Goal: Information Seeking & Learning: Learn about a topic

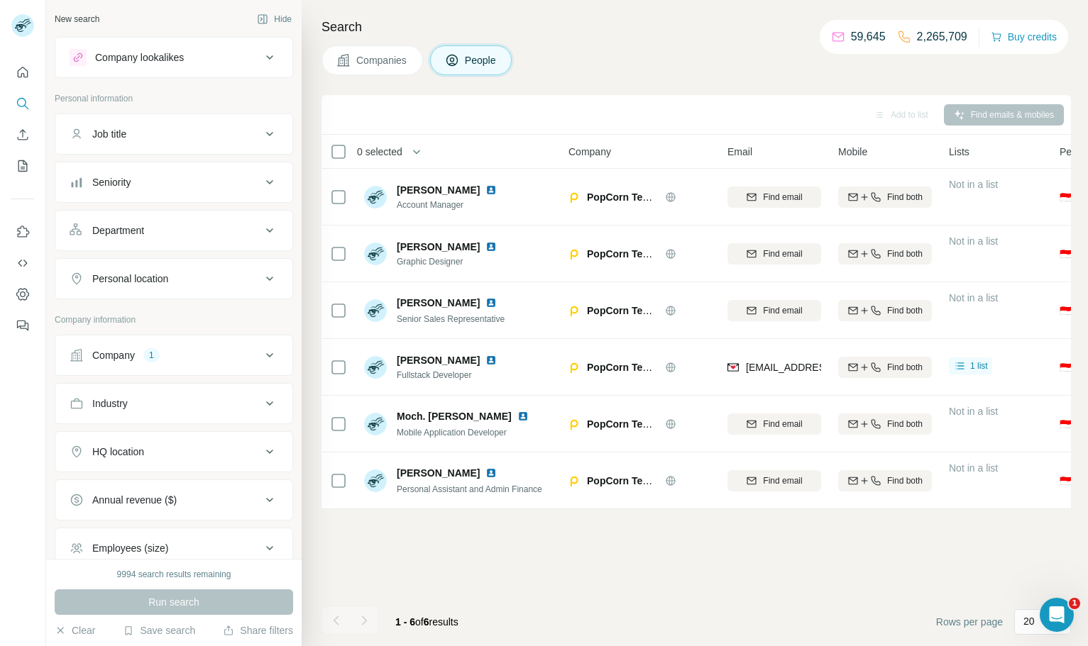
click at [363, 62] on span "Companies" at bounding box center [382, 60] width 52 height 14
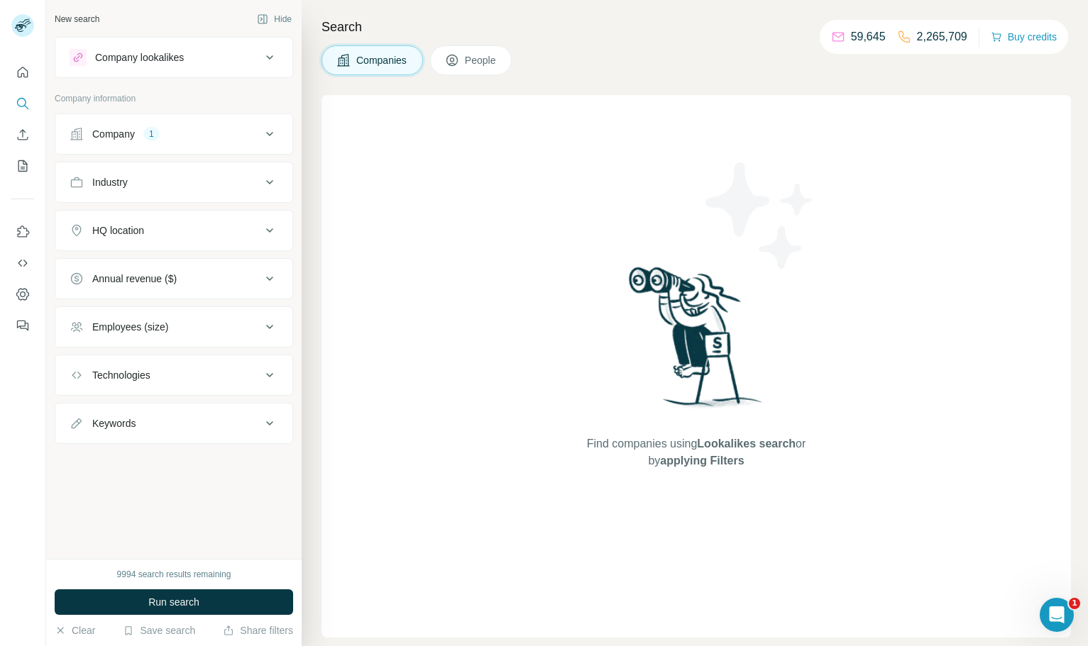
click at [137, 136] on div "Company 1" at bounding box center [166, 134] width 192 height 14
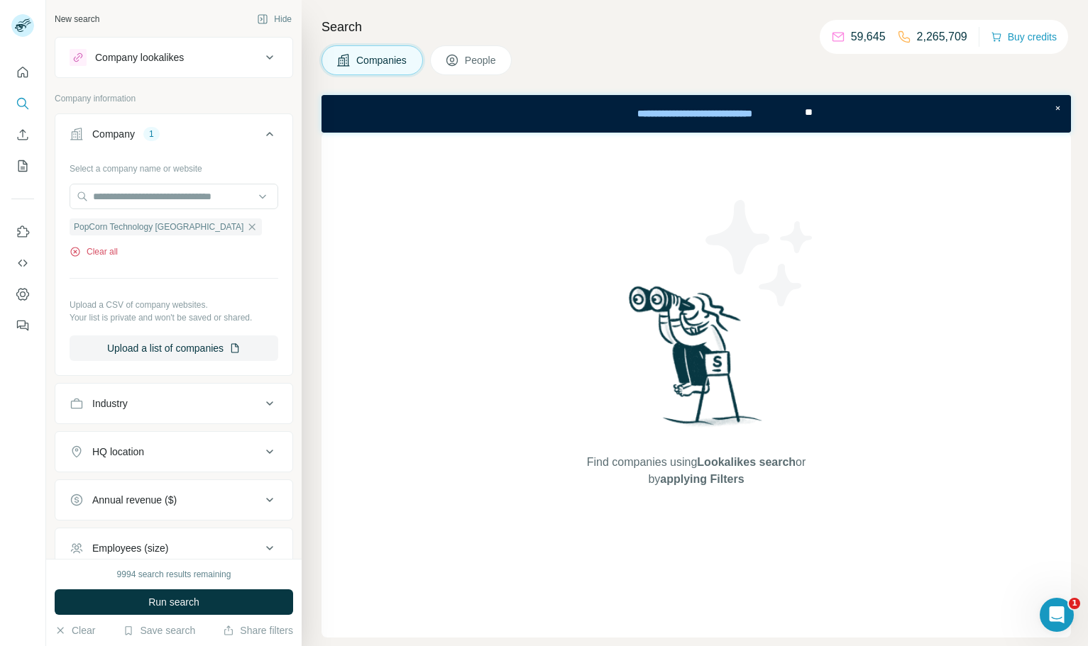
click at [109, 250] on button "Clear all" at bounding box center [94, 251] width 48 height 13
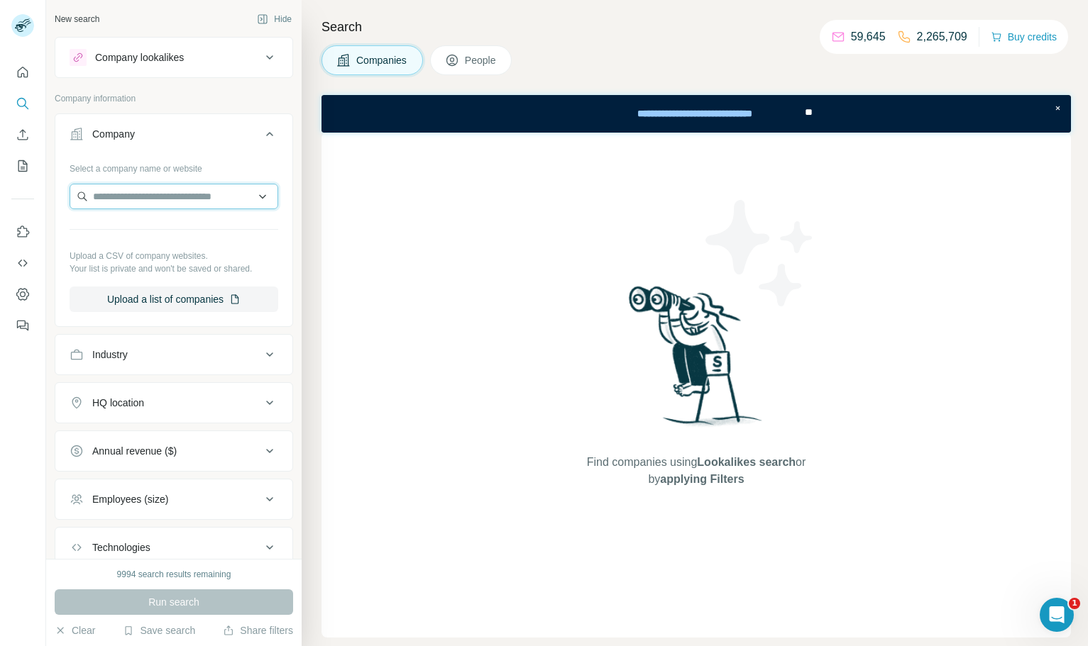
click at [181, 196] on input "text" at bounding box center [174, 197] width 209 height 26
paste input "**********"
type input "**********"
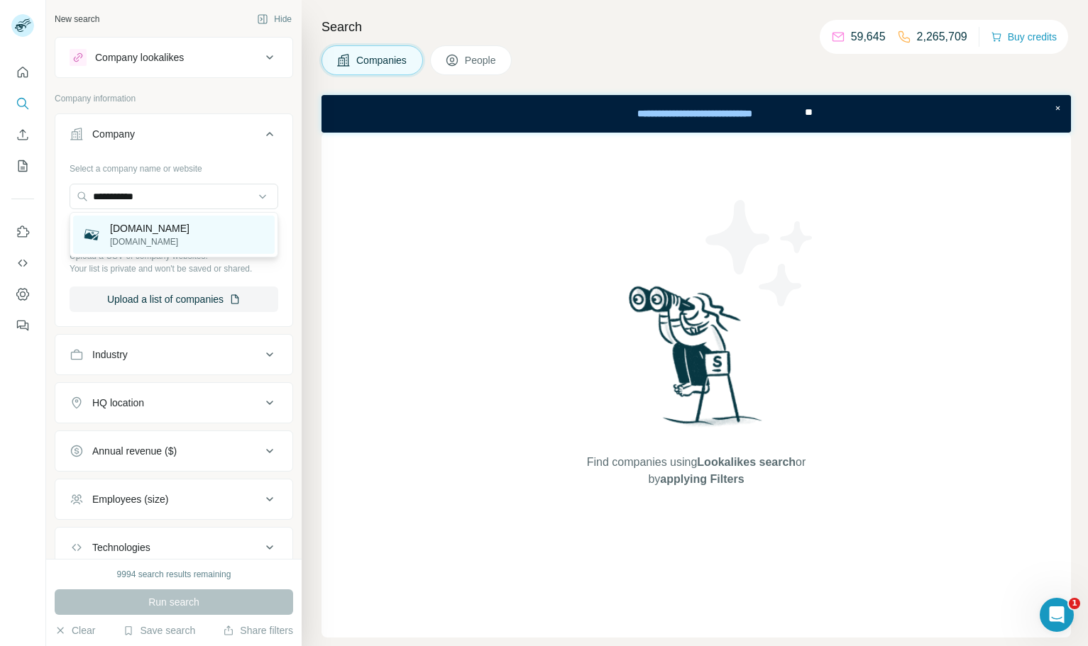
click at [199, 239] on div "[DOMAIN_NAME] [DOMAIN_NAME]" at bounding box center [173, 235] width 201 height 38
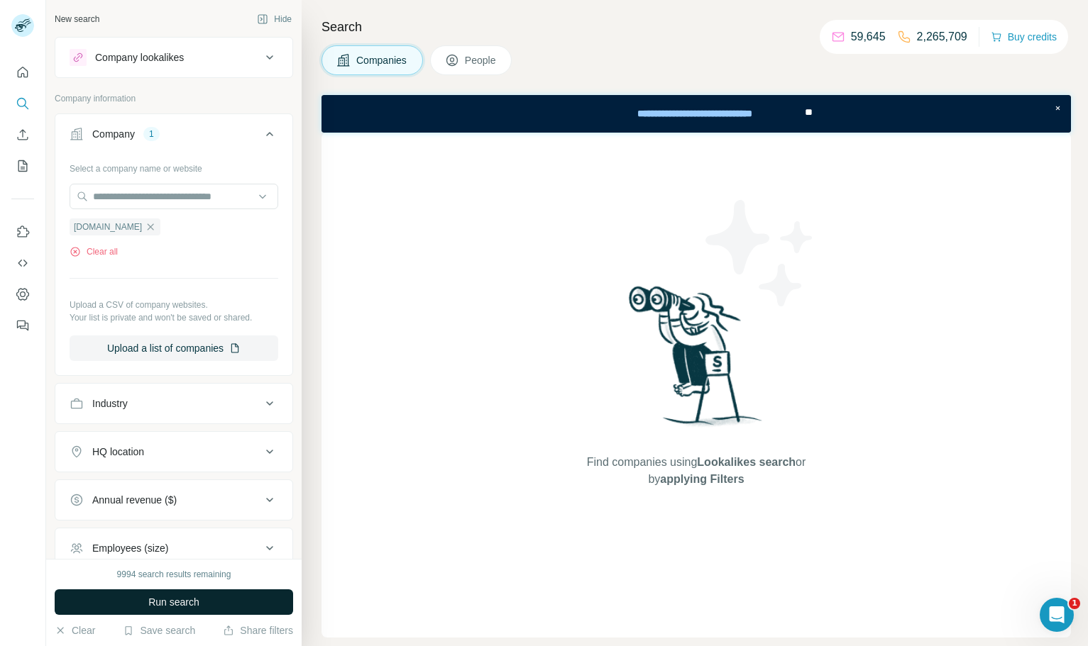
click at [199, 602] on span "Run search" at bounding box center [173, 602] width 51 height 14
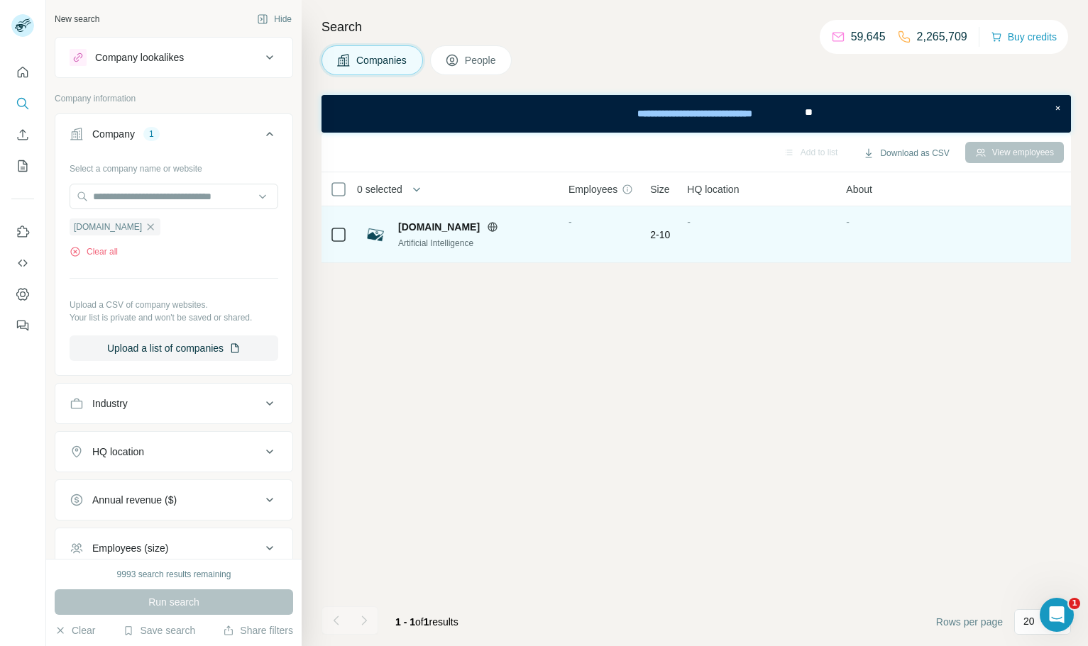
click at [491, 223] on icon at bounding box center [493, 226] width 4 height 9
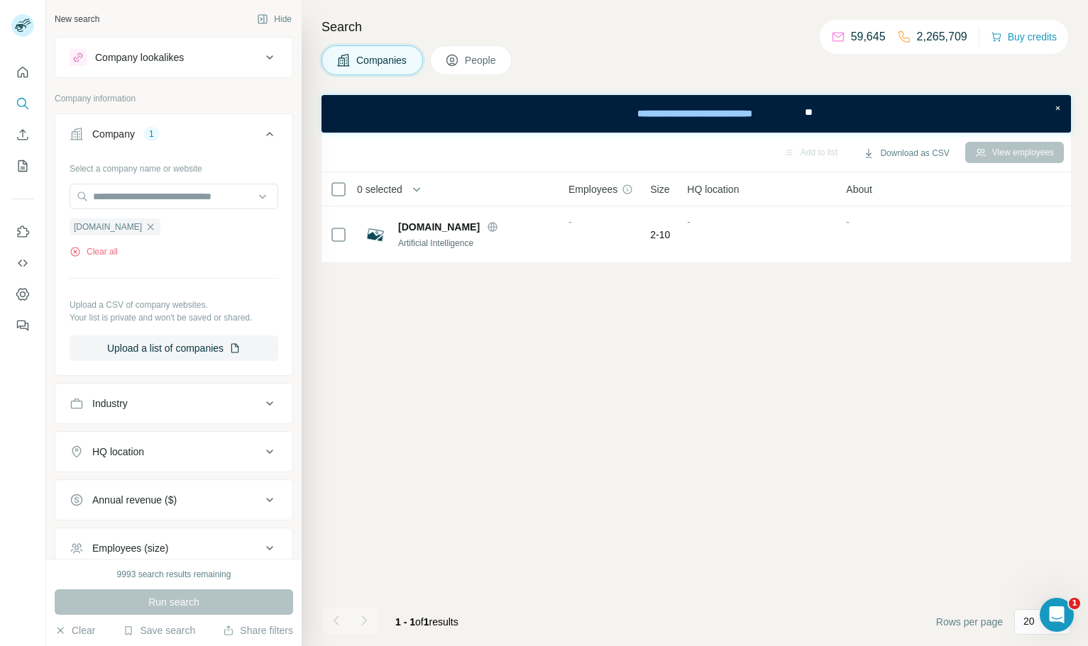
click at [101, 259] on div "Select a company name or website [DOMAIN_NAME] Clear all Upload a CSV of compan…" at bounding box center [174, 259] width 209 height 204
click at [102, 255] on button "Clear all" at bounding box center [94, 251] width 48 height 13
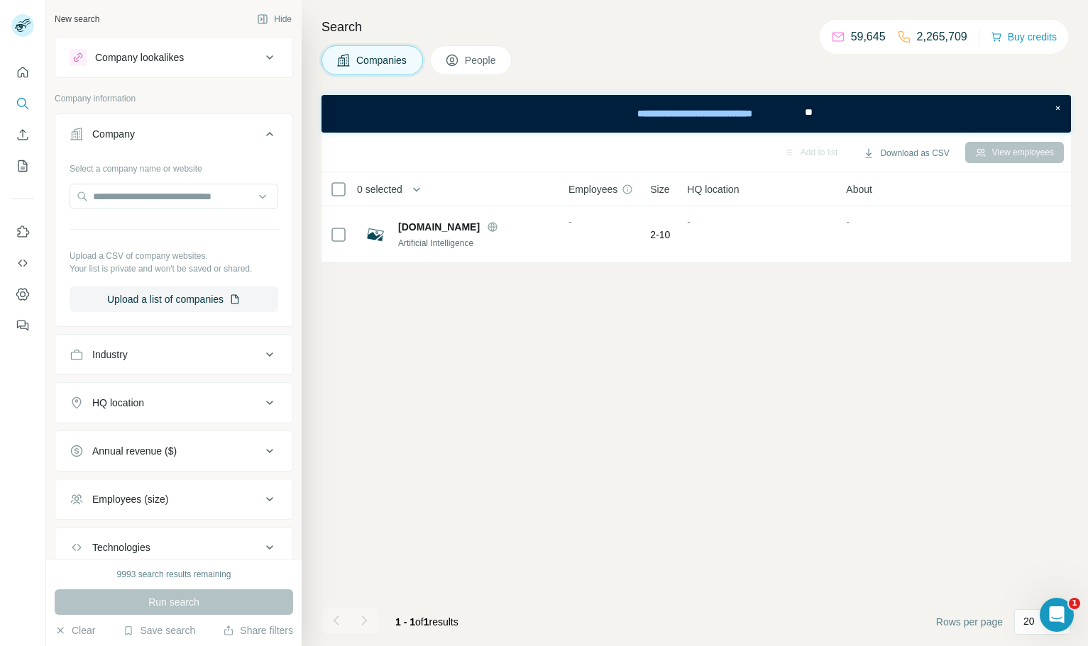
click at [155, 182] on div "Select a company name or website Upload a CSV of company websites. Your list is…" at bounding box center [174, 234] width 209 height 155
click at [153, 193] on input "text" at bounding box center [174, 197] width 209 height 26
click at [133, 199] on input "*******" at bounding box center [174, 197] width 209 height 26
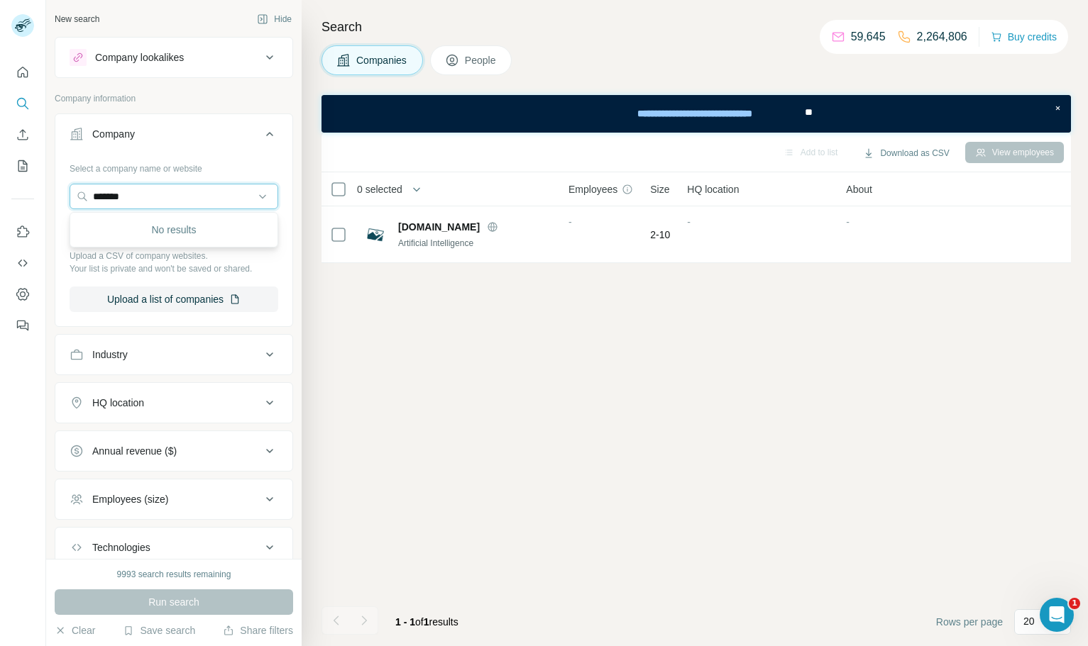
paste input "**********"
type input "**********"
click at [194, 235] on p "[GEOGRAPHIC_DATA]" at bounding box center [162, 228] width 104 height 14
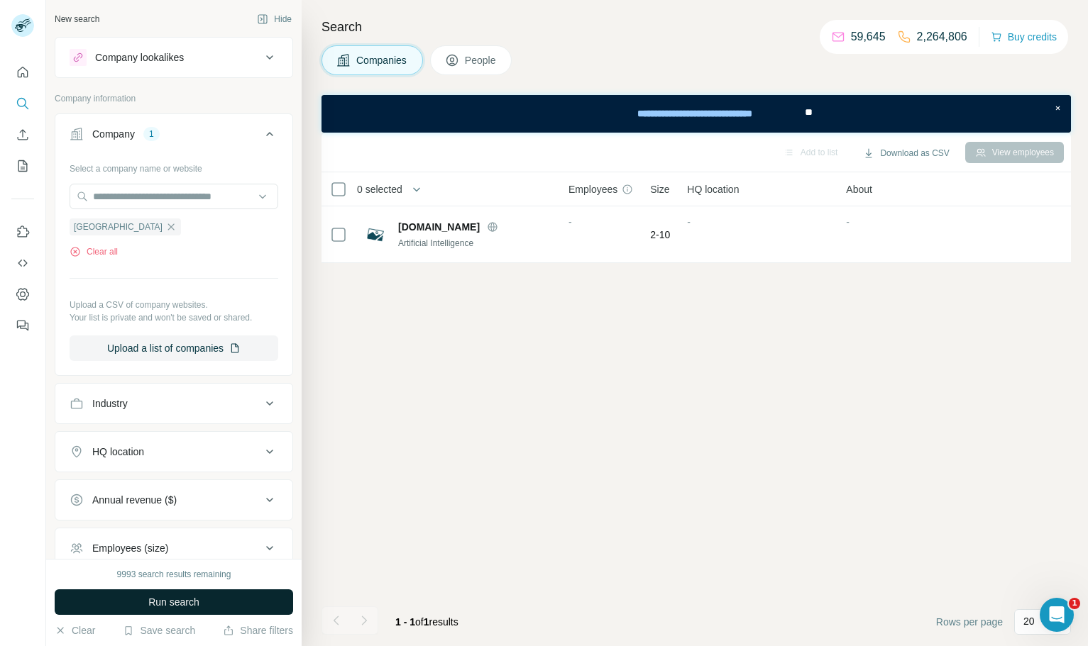
click at [201, 594] on button "Run search" at bounding box center [174, 603] width 238 height 26
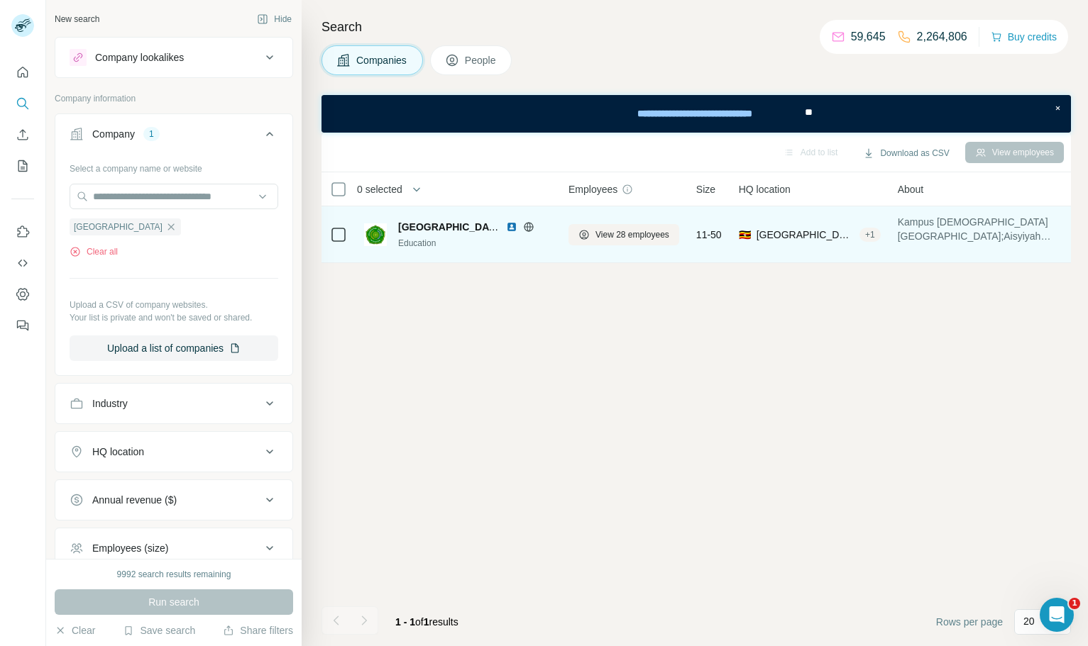
click at [511, 226] on img at bounding box center [511, 226] width 11 height 11
click at [526, 226] on icon at bounding box center [528, 226] width 4 height 9
click at [638, 230] on span "View 28 employees" at bounding box center [632, 234] width 74 height 13
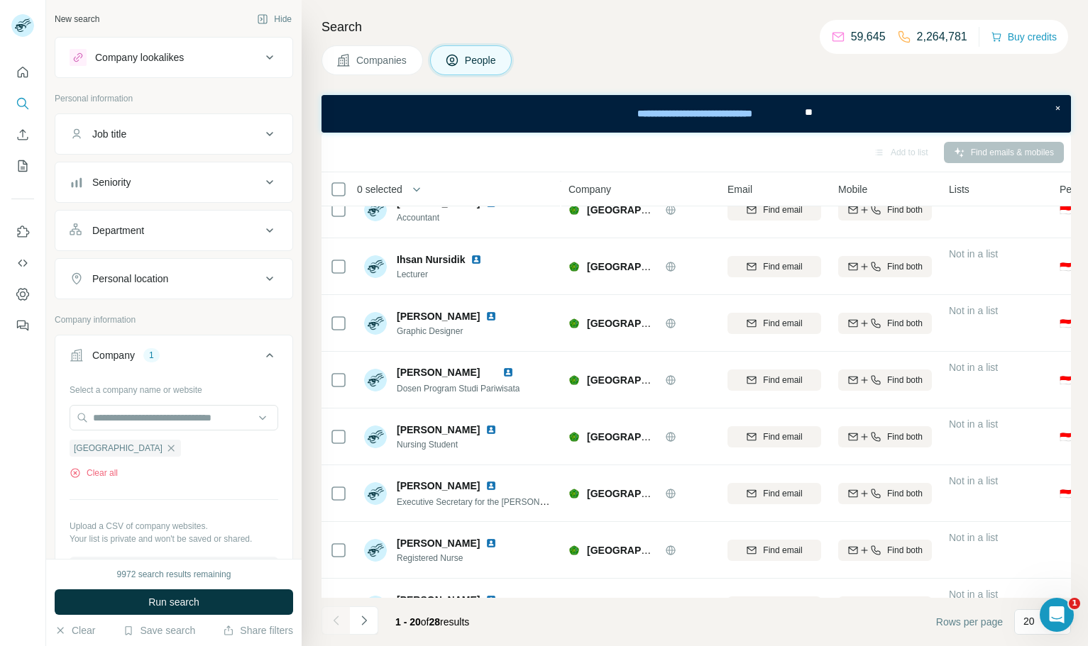
scroll to position [743, 0]
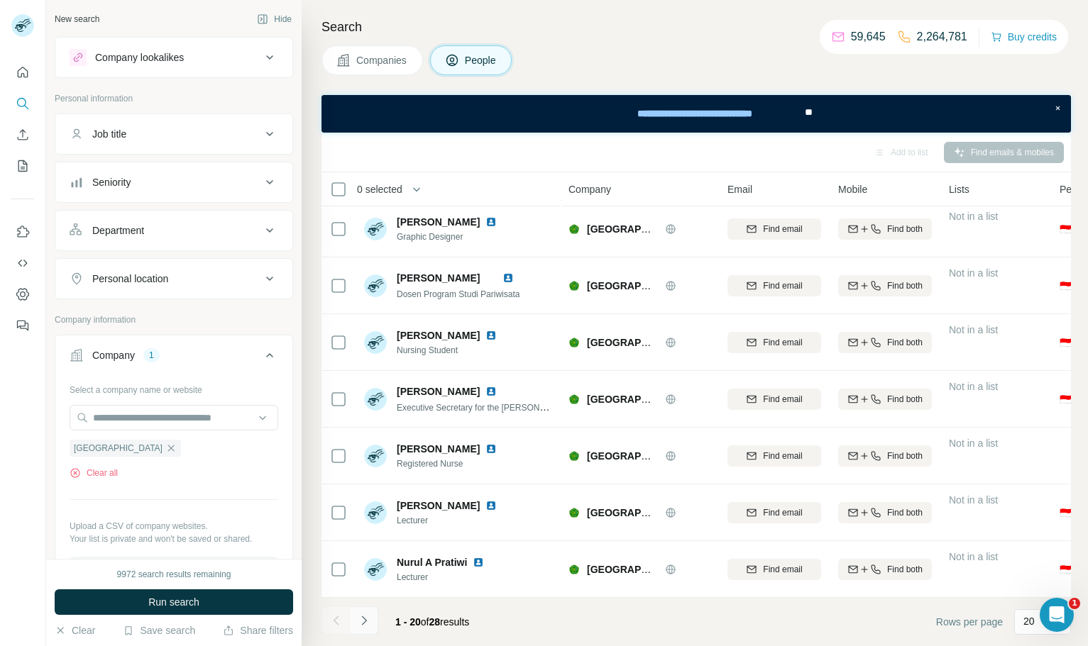
click at [360, 622] on icon "Navigate to next page" at bounding box center [364, 621] width 14 height 14
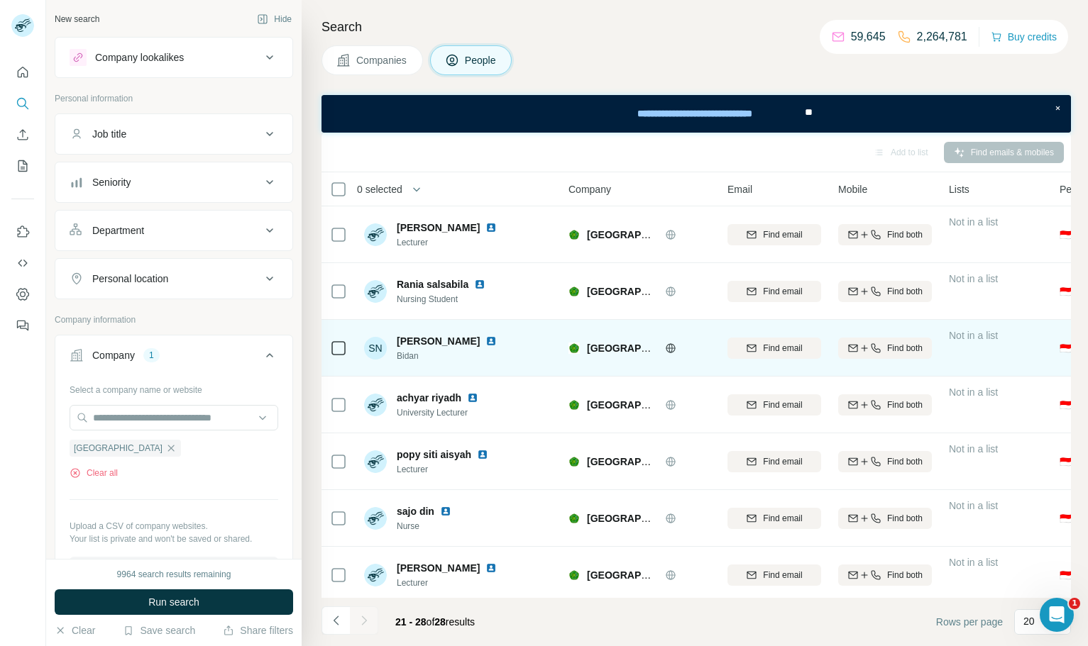
scroll to position [62, 0]
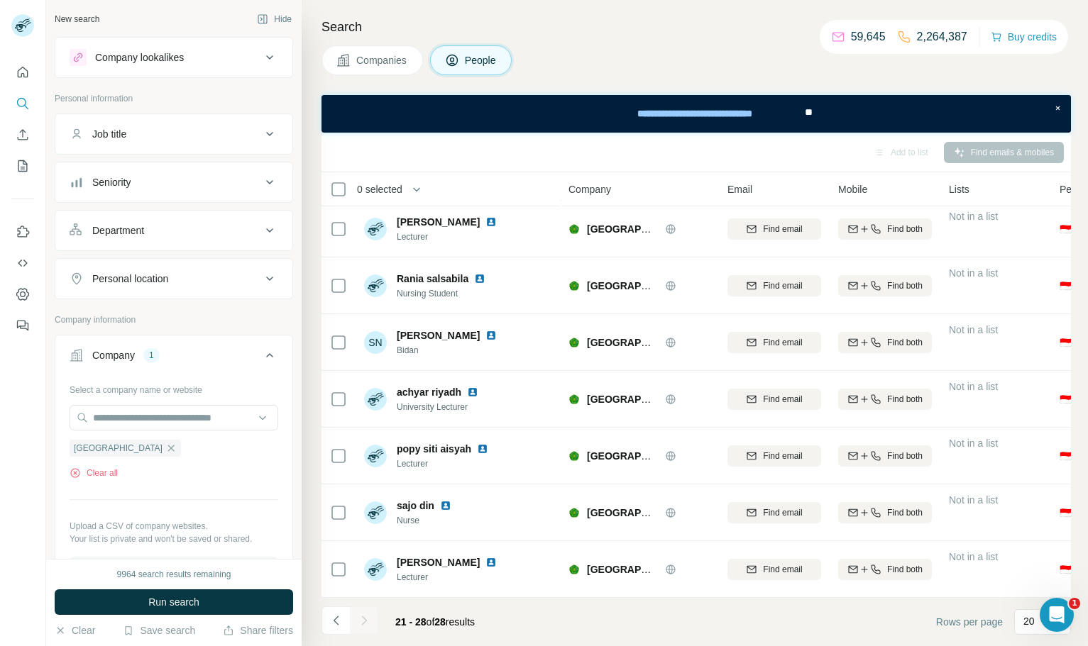
click at [338, 66] on icon at bounding box center [343, 60] width 14 height 14
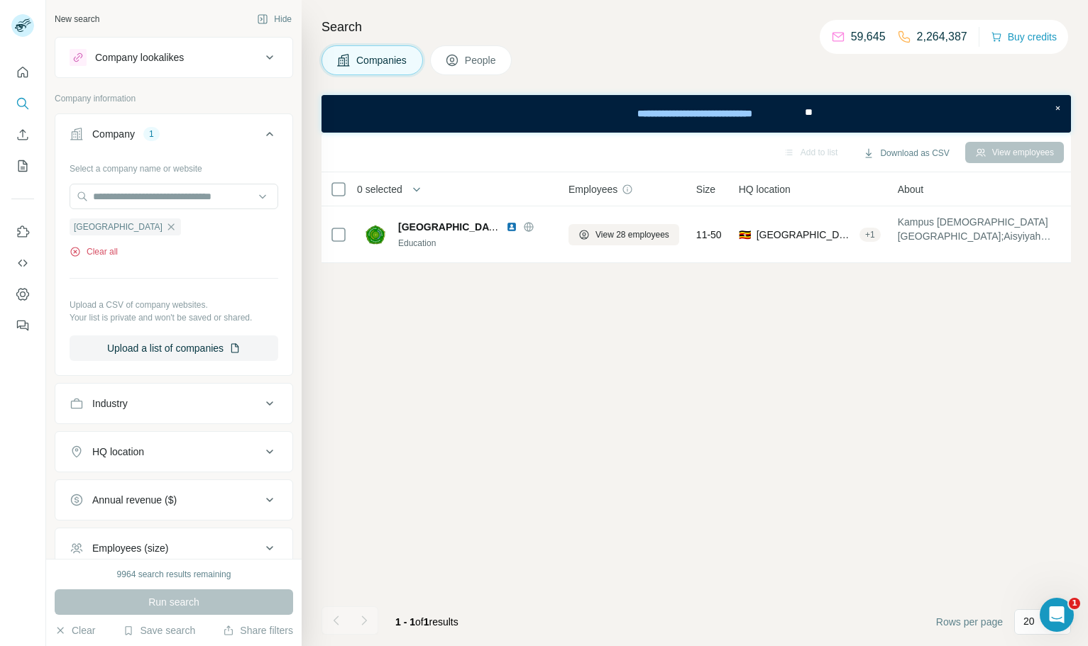
click at [98, 248] on button "Clear all" at bounding box center [94, 251] width 48 height 13
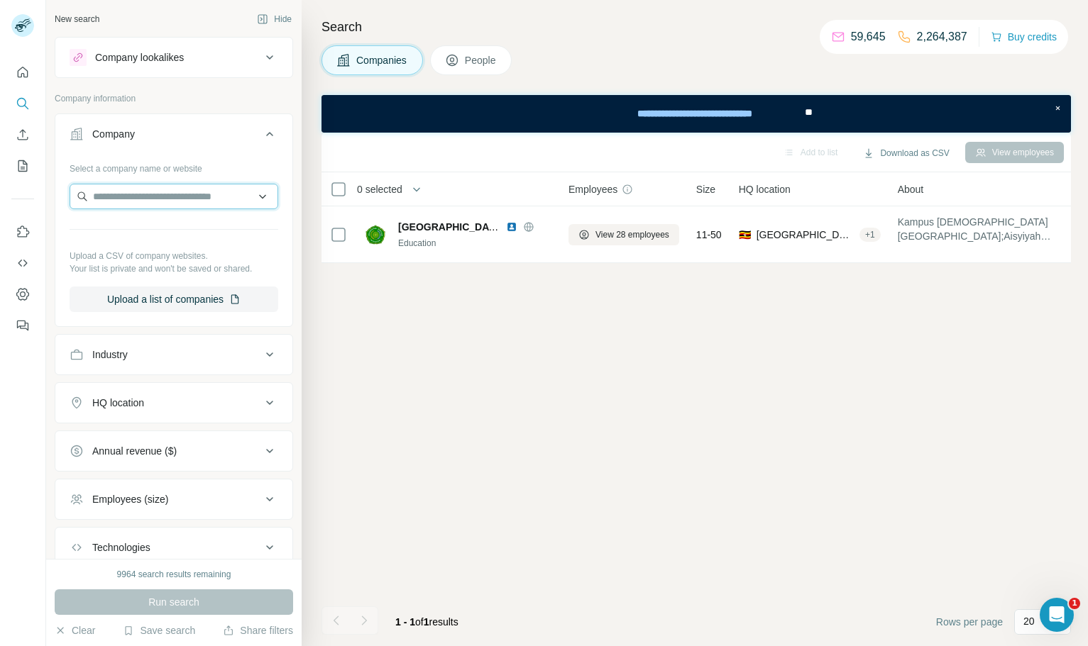
click at [158, 206] on input "text" at bounding box center [174, 197] width 209 height 26
type input "**********"
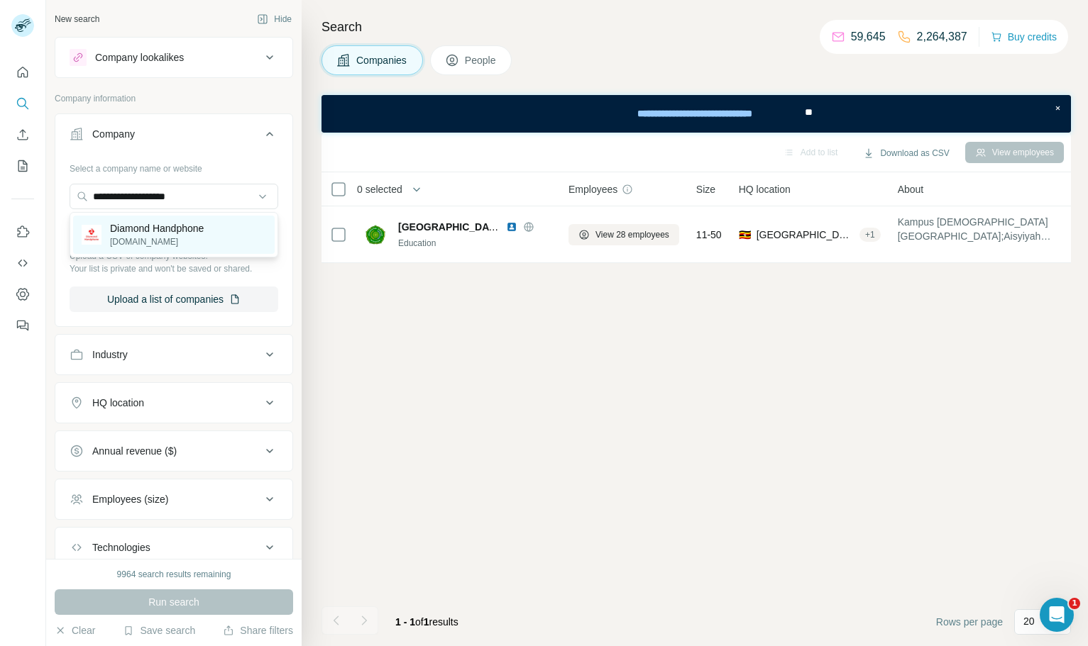
click at [199, 245] on p "[DOMAIN_NAME]" at bounding box center [157, 242] width 94 height 13
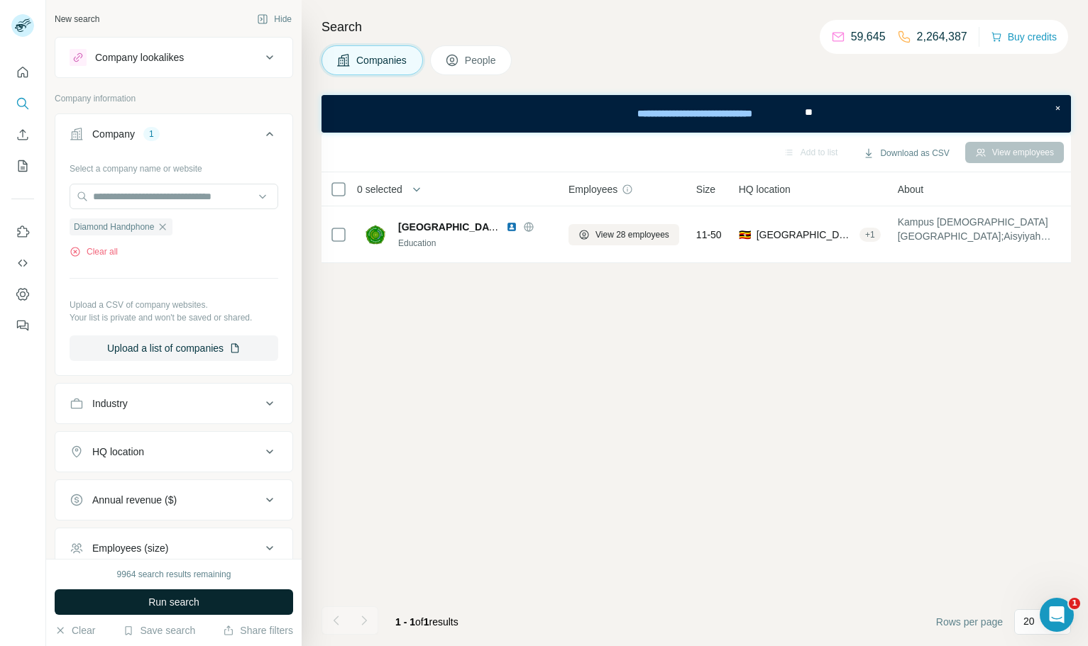
click at [229, 607] on button "Run search" at bounding box center [174, 603] width 238 height 26
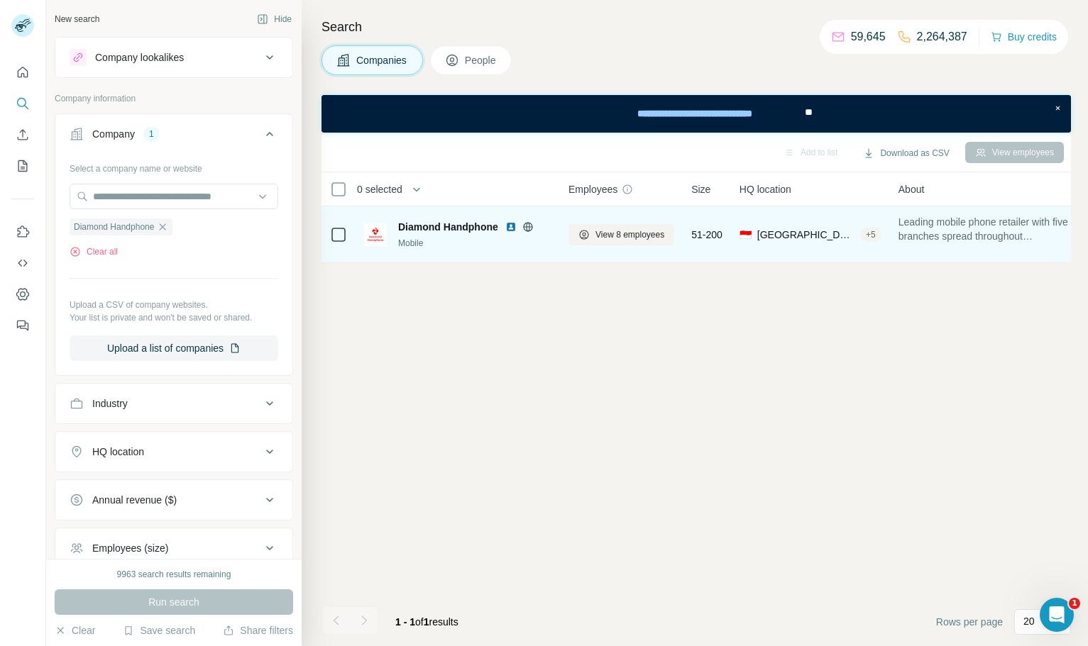
click at [513, 226] on img at bounding box center [510, 226] width 11 height 11
click at [525, 225] on icon at bounding box center [527, 226] width 11 height 11
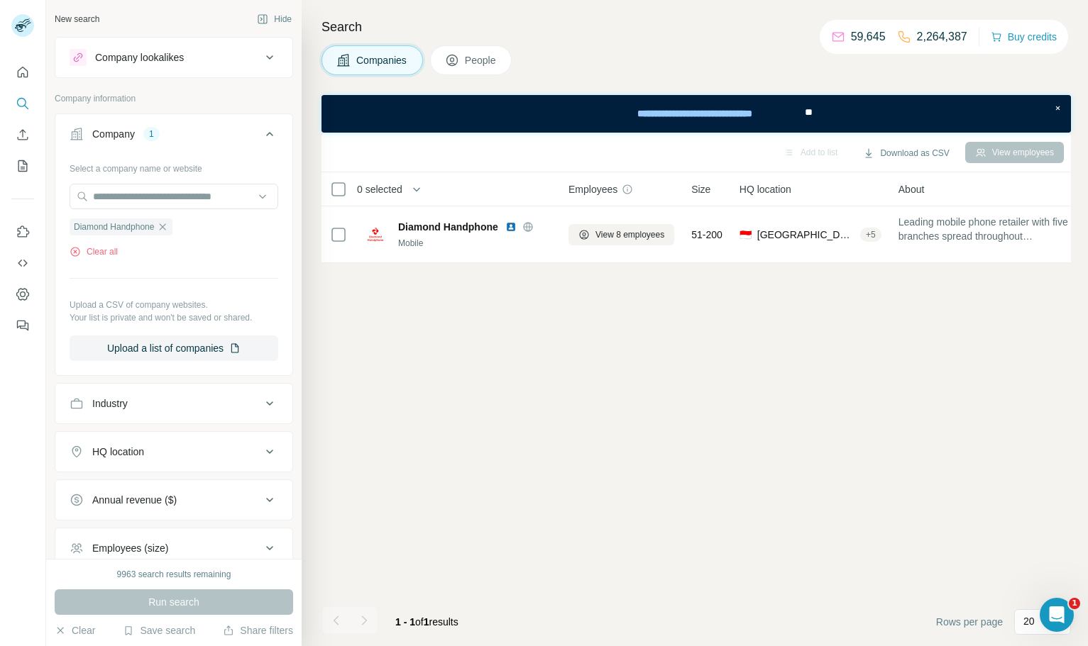
drag, startPoint x: 624, startPoint y: 235, endPoint x: 792, endPoint y: 35, distance: 260.8
click at [624, 235] on span "View 8 employees" at bounding box center [629, 234] width 69 height 13
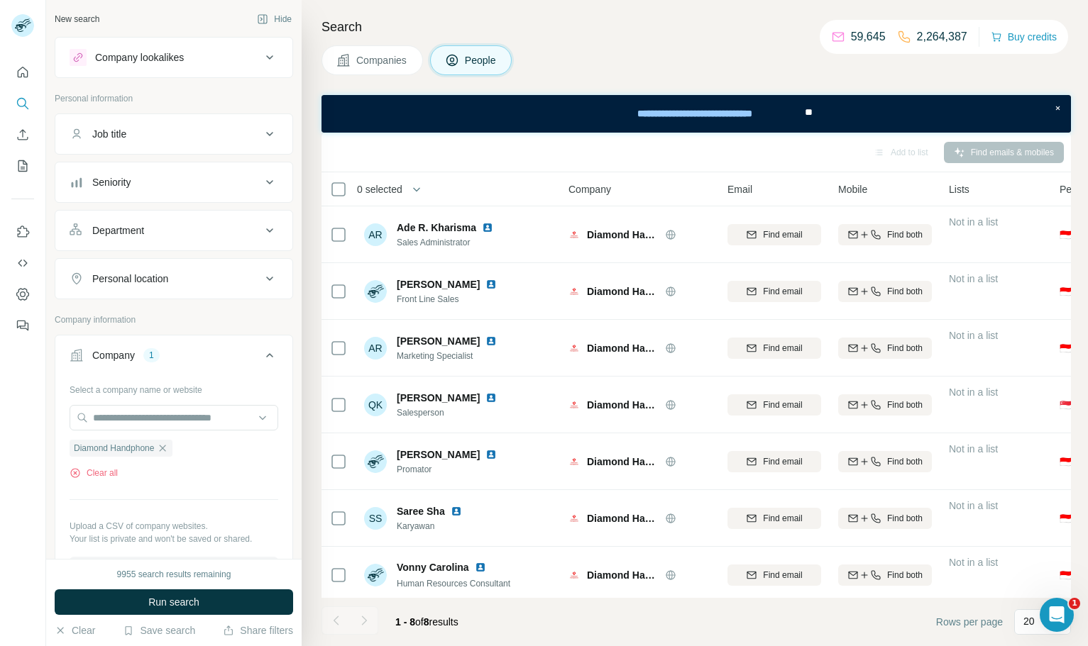
click at [363, 74] on button "Companies" at bounding box center [371, 60] width 101 height 30
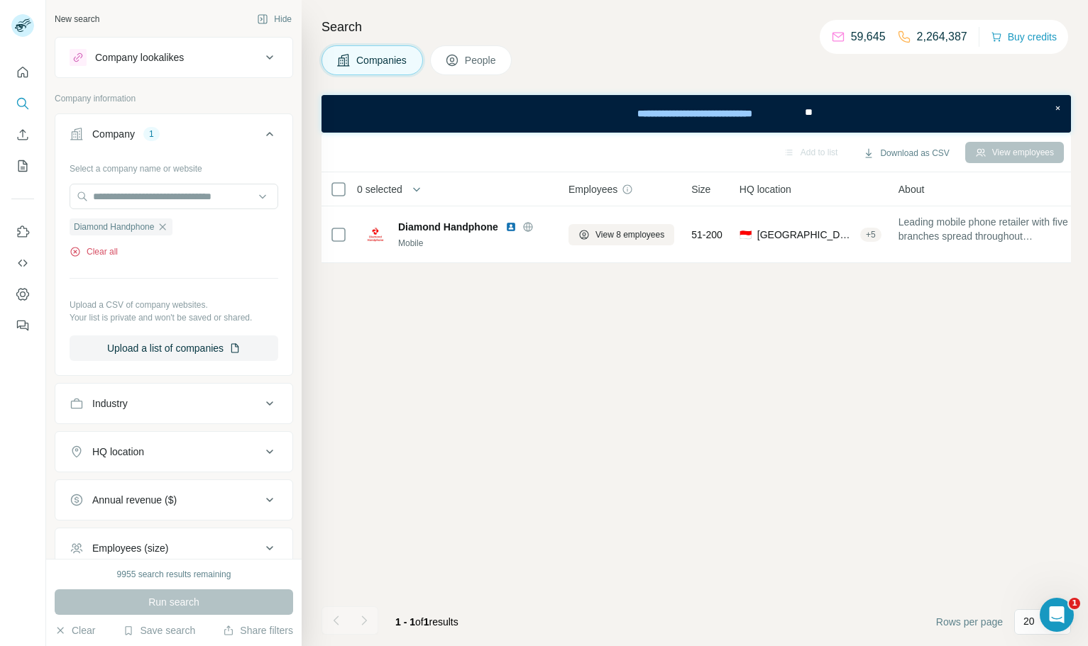
click at [88, 250] on button "Clear all" at bounding box center [94, 251] width 48 height 13
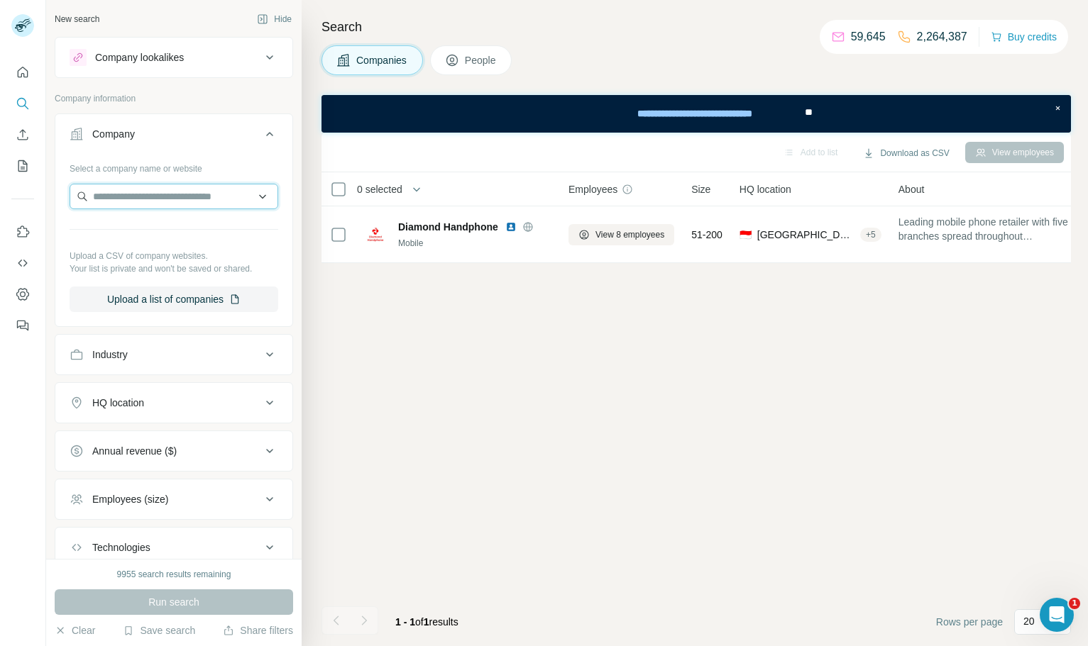
click at [177, 197] on input "text" at bounding box center [174, 197] width 209 height 26
click at [146, 192] on input "**********" at bounding box center [174, 197] width 209 height 26
paste input "text"
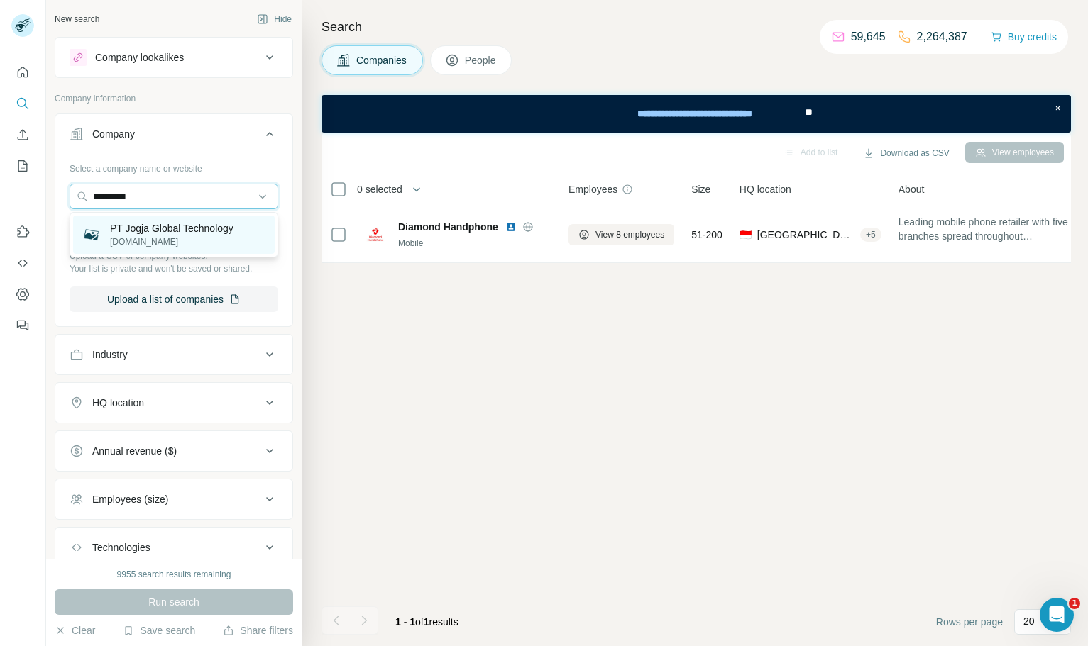
type input "*********"
click at [211, 228] on p "PT Jogja Global Technology" at bounding box center [171, 228] width 123 height 14
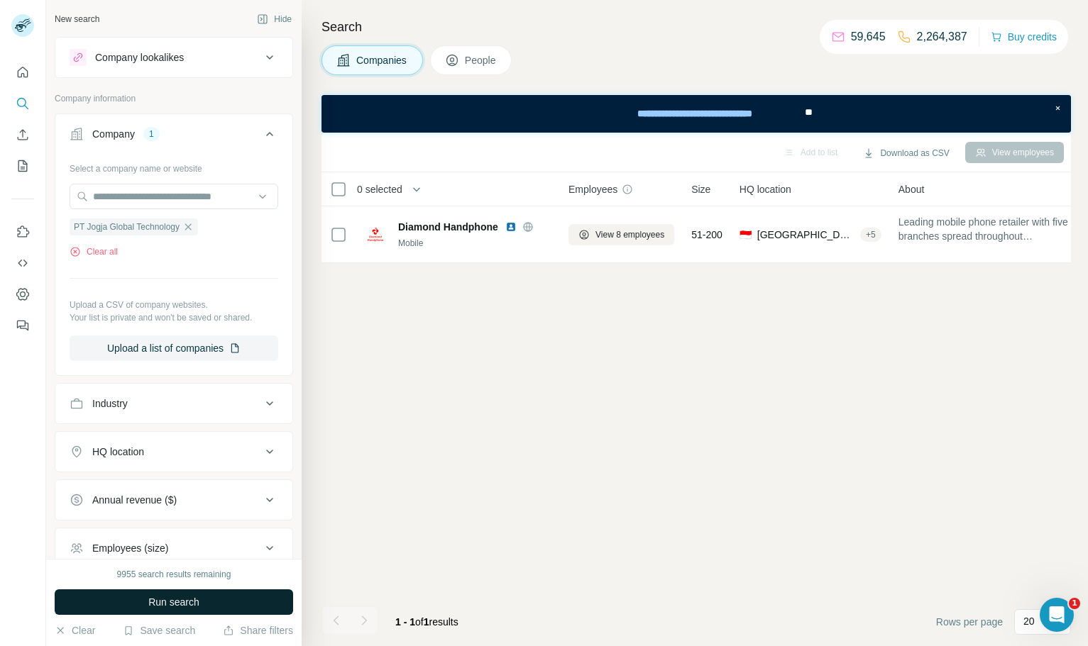
click at [190, 599] on span "Run search" at bounding box center [173, 602] width 51 height 14
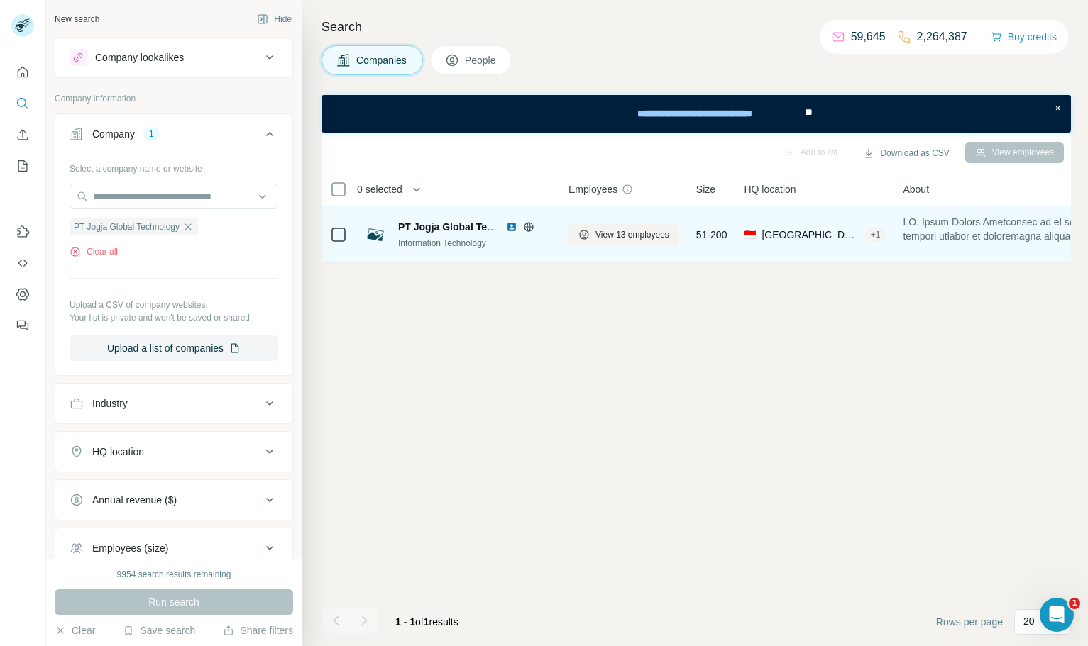
click at [512, 228] on img at bounding box center [511, 226] width 11 height 11
click at [610, 234] on span "View 13 employees" at bounding box center [632, 234] width 74 height 13
